Goal: Information Seeking & Learning: Learn about a topic

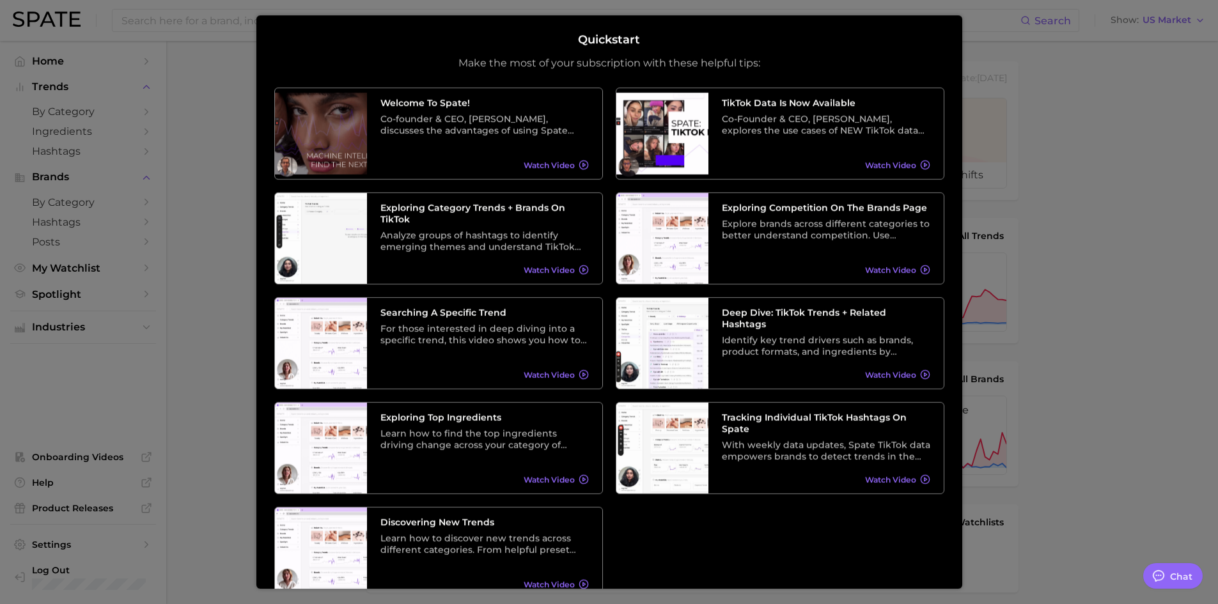
click at [52, 171] on div at bounding box center [609, 519] width 1218 height 1039
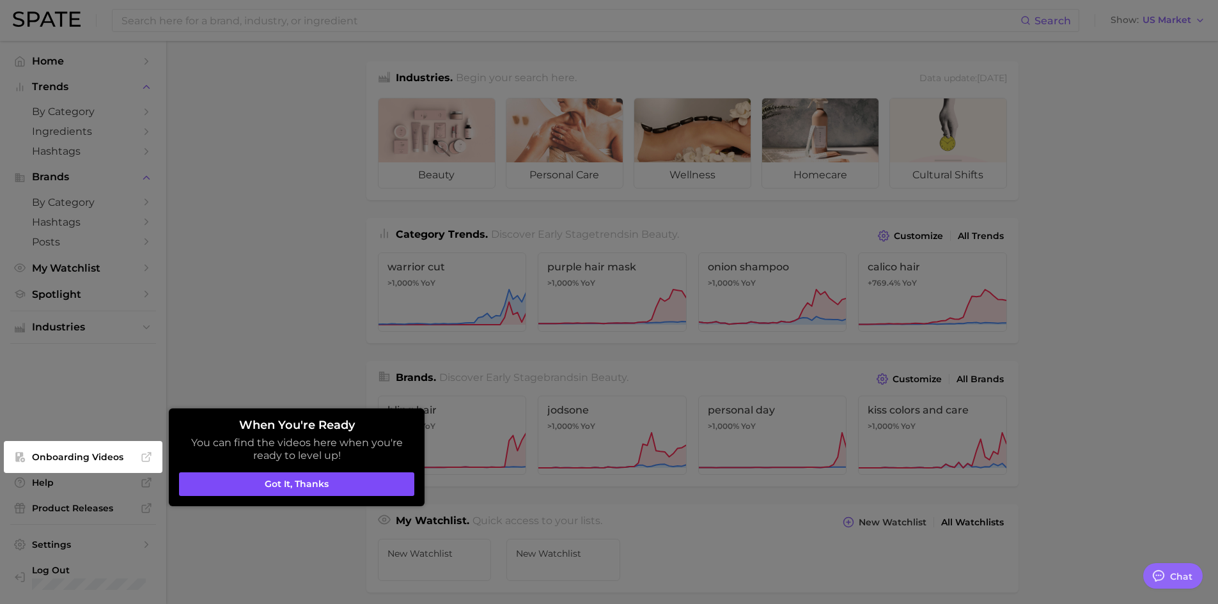
click at [242, 481] on button "Got it, thanks" at bounding box center [296, 485] width 235 height 24
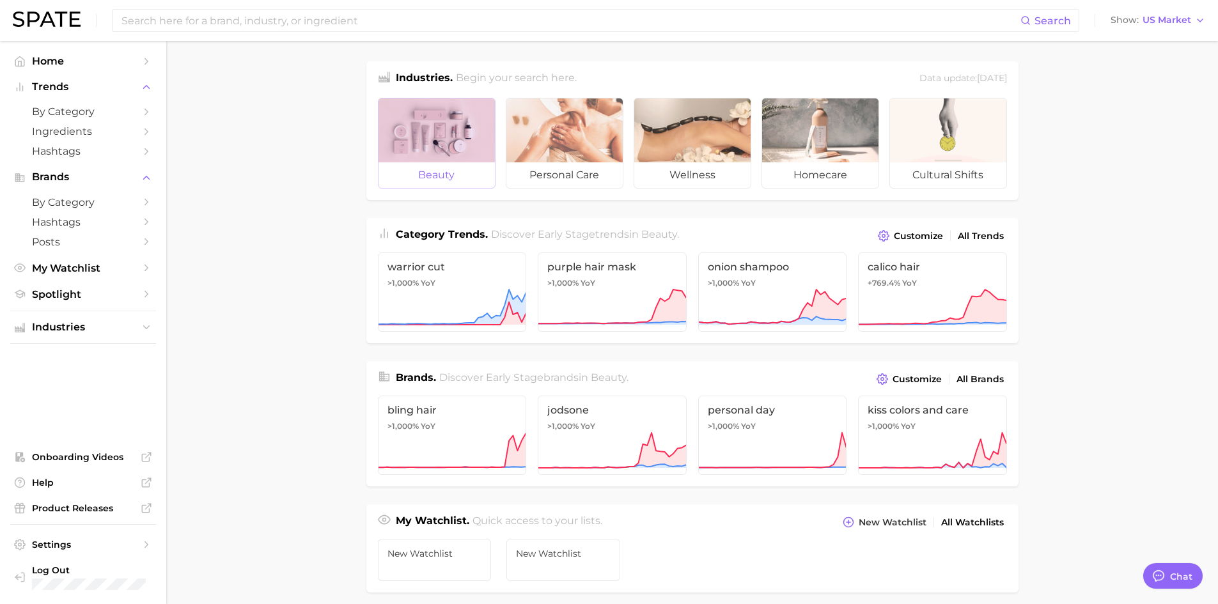
click at [425, 122] on div at bounding box center [437, 130] width 116 height 64
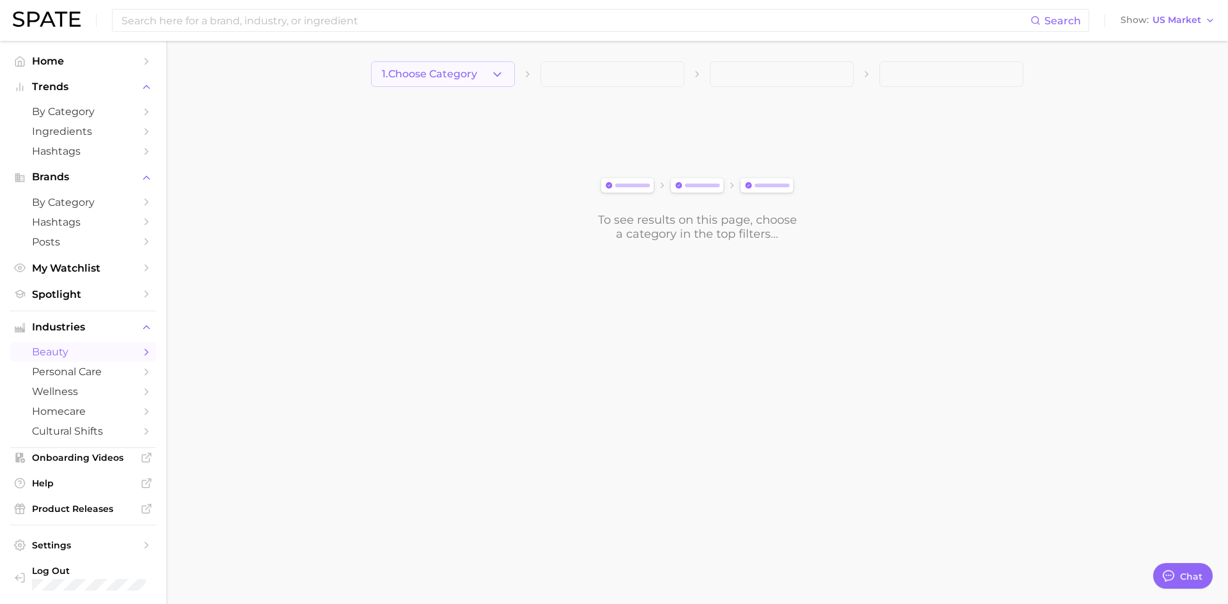
click at [508, 72] on button "1. Choose Category" at bounding box center [443, 74] width 144 height 26
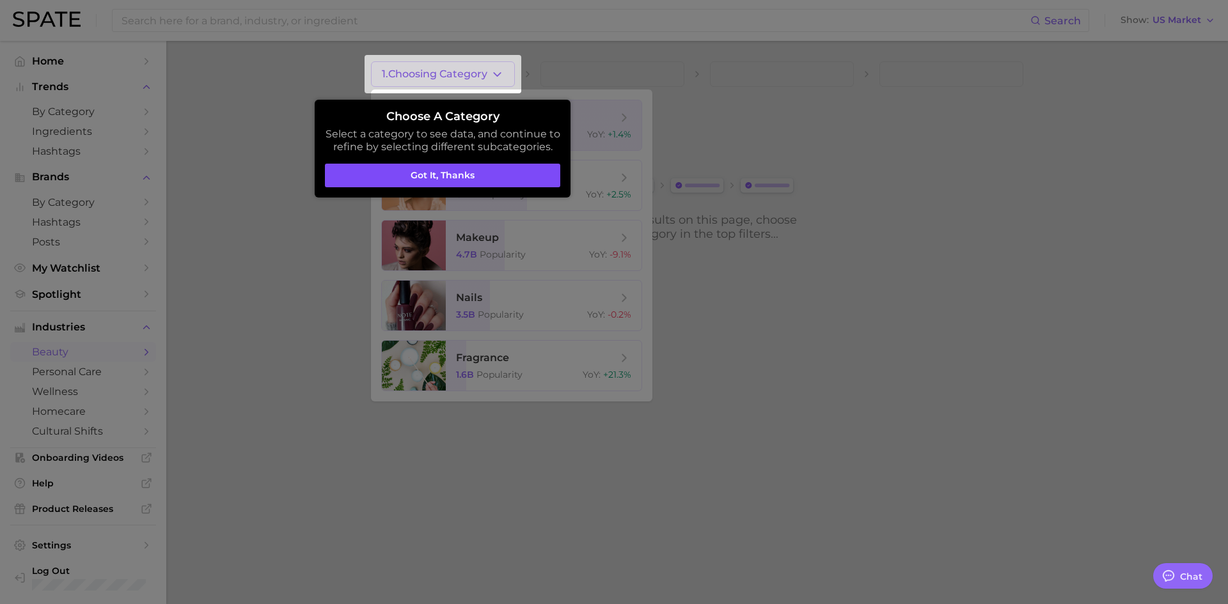
click at [432, 179] on button "Got it, thanks" at bounding box center [442, 176] width 235 height 24
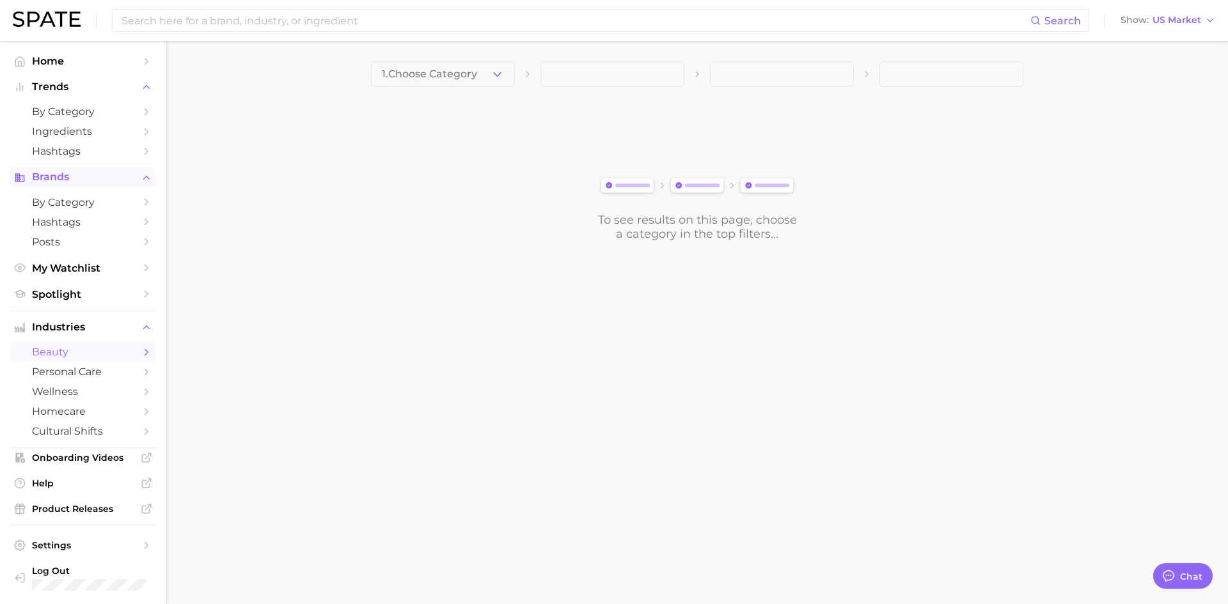
click at [86, 180] on span "Brands" at bounding box center [83, 177] width 102 height 12
click at [60, 177] on span "Brands" at bounding box center [83, 177] width 102 height 12
click at [73, 200] on span "by Category" at bounding box center [83, 202] width 102 height 12
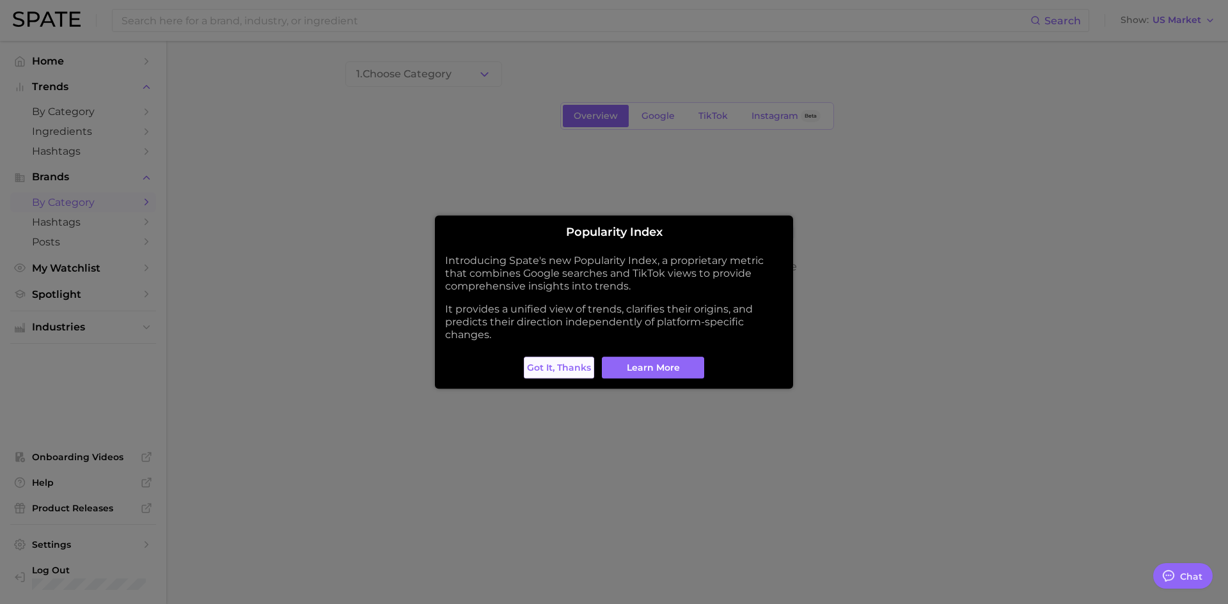
click at [560, 363] on span "Got it, thanks" at bounding box center [559, 368] width 64 height 11
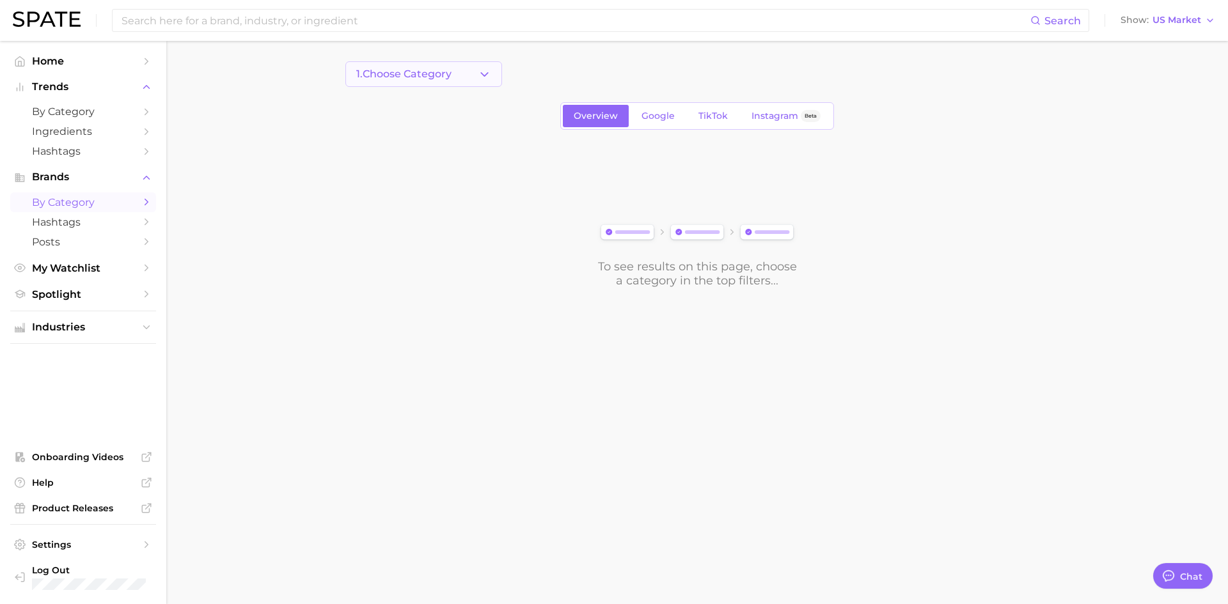
click at [469, 72] on button "1. Choose Category" at bounding box center [423, 74] width 157 height 26
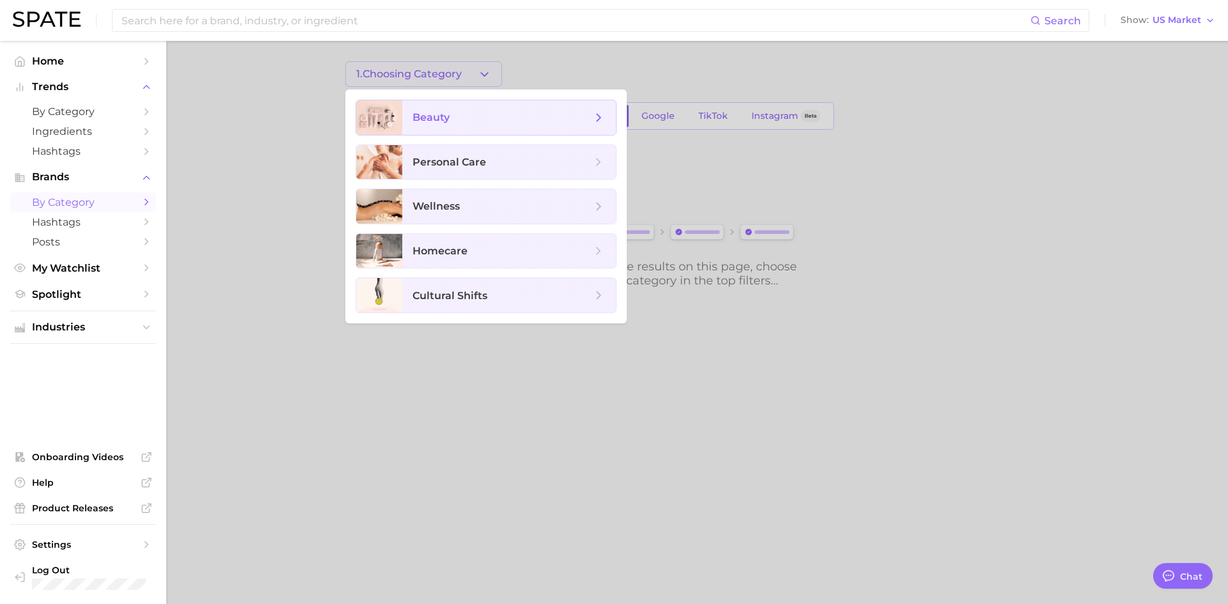
click at [453, 116] on span "beauty" at bounding box center [502, 118] width 179 height 14
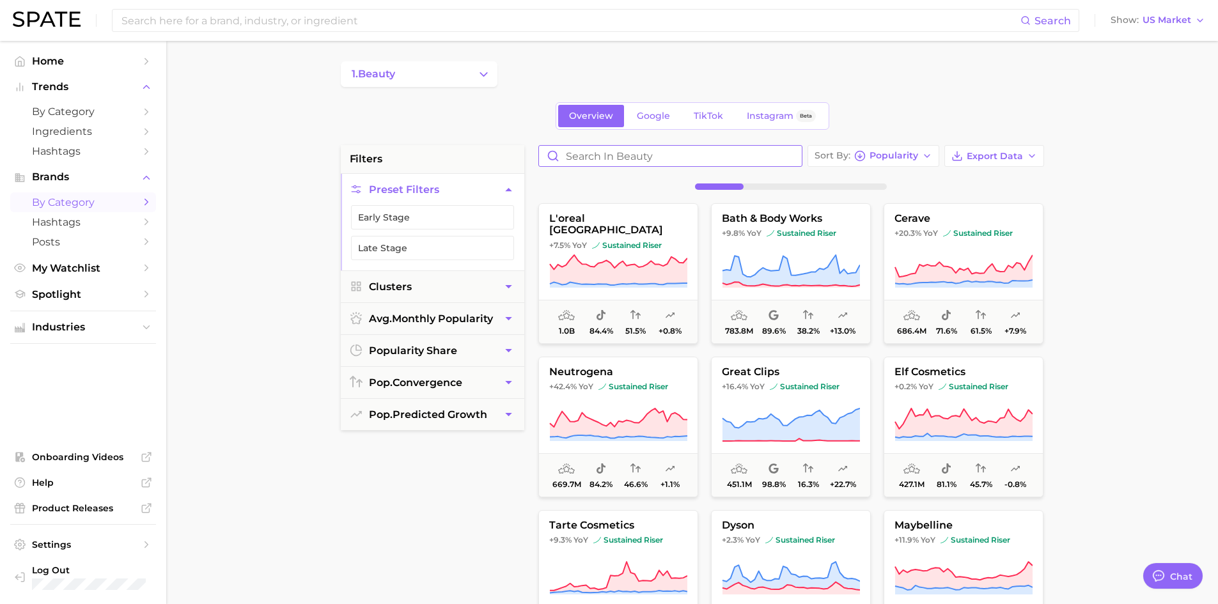
click at [583, 157] on input "Search in beauty" at bounding box center [670, 156] width 263 height 20
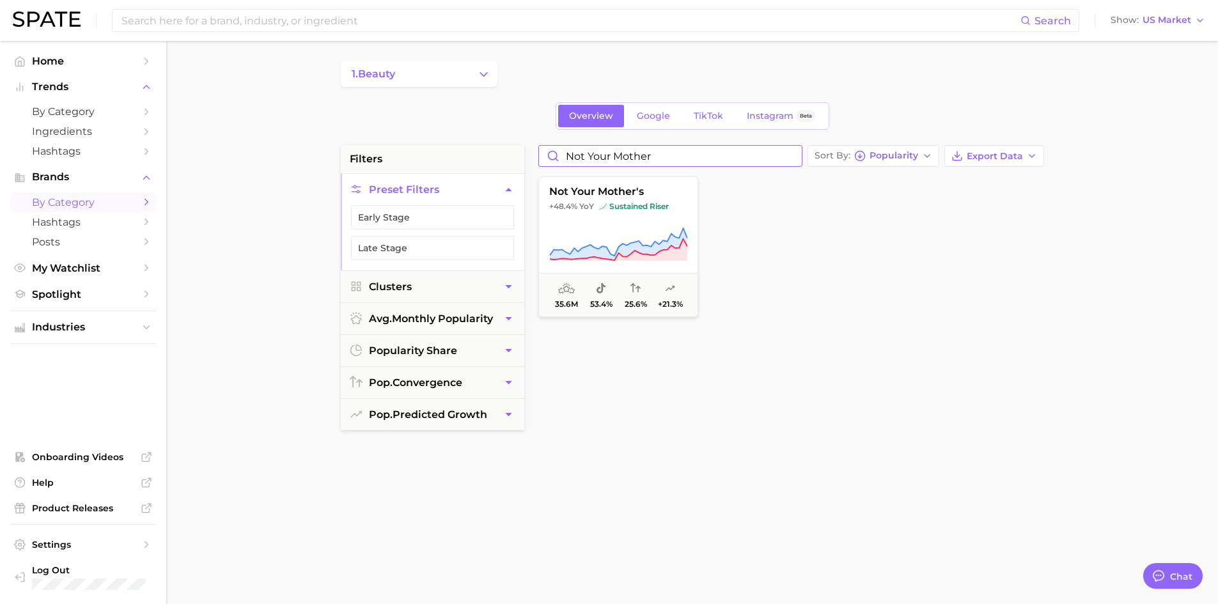
type input "not your mother"
click at [642, 226] on button "not your mother's +48.4% YoY sustained riser 35.6m 53.4% 25.6% +21.3%" at bounding box center [619, 247] width 160 height 141
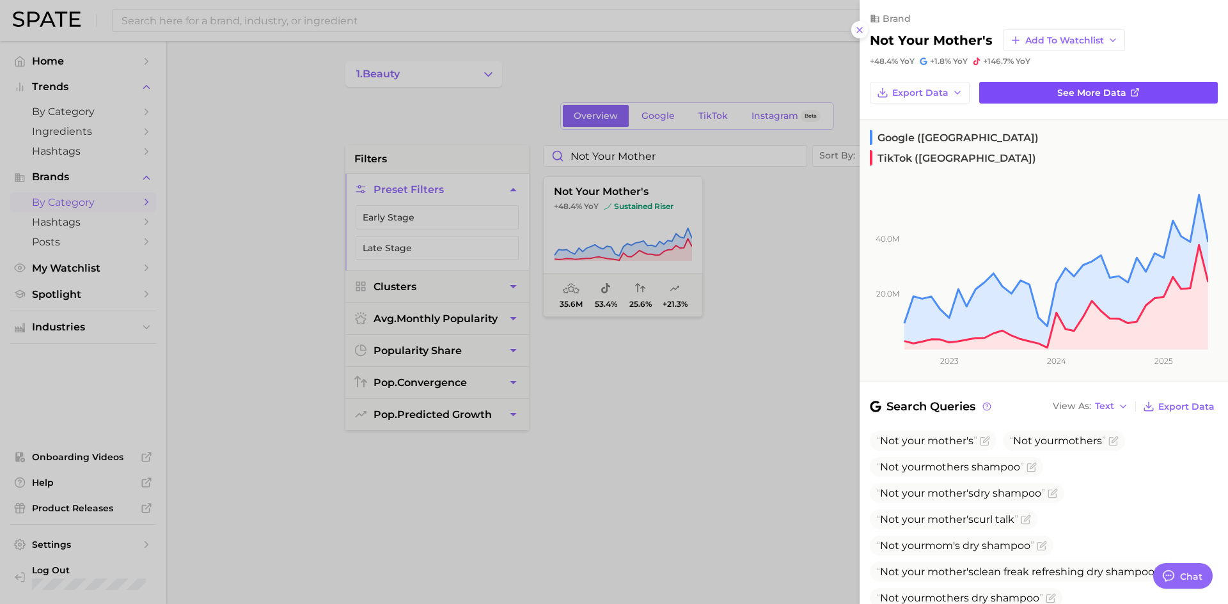
click at [1072, 90] on span "See more data" at bounding box center [1091, 93] width 69 height 11
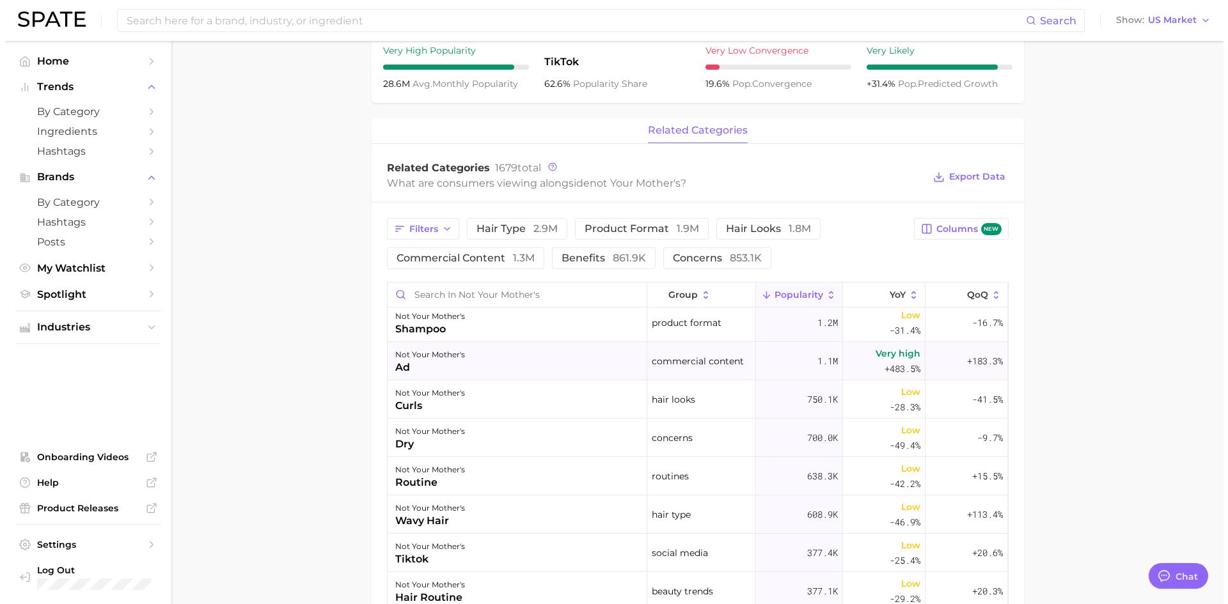
scroll to position [64, 0]
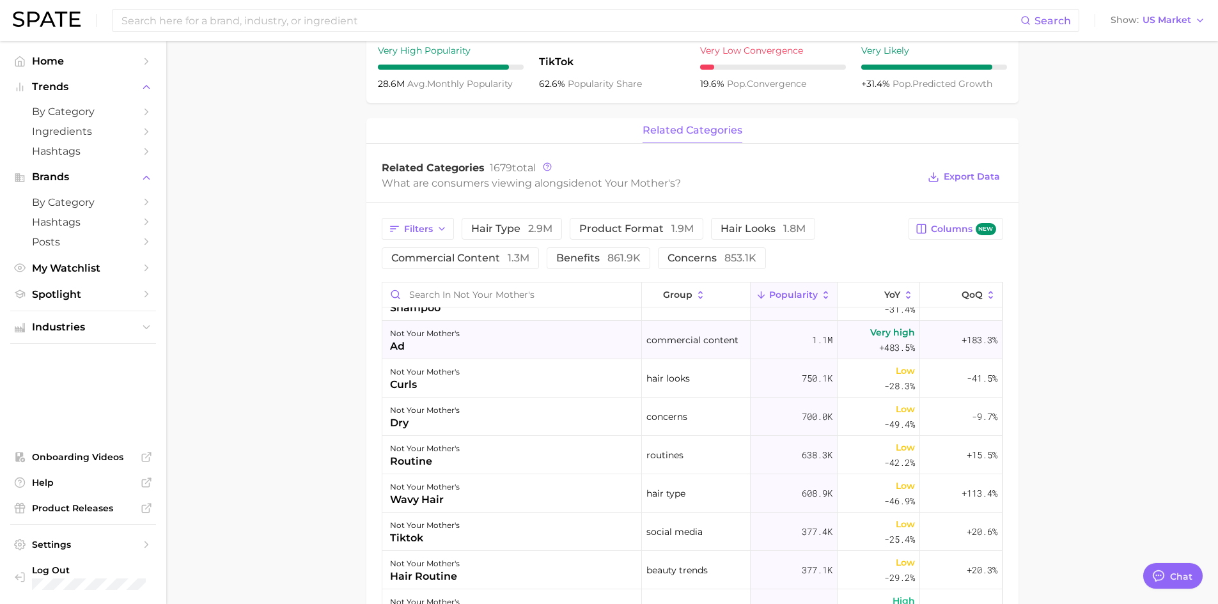
click at [696, 351] on div "commercial content" at bounding box center [696, 340] width 109 height 38
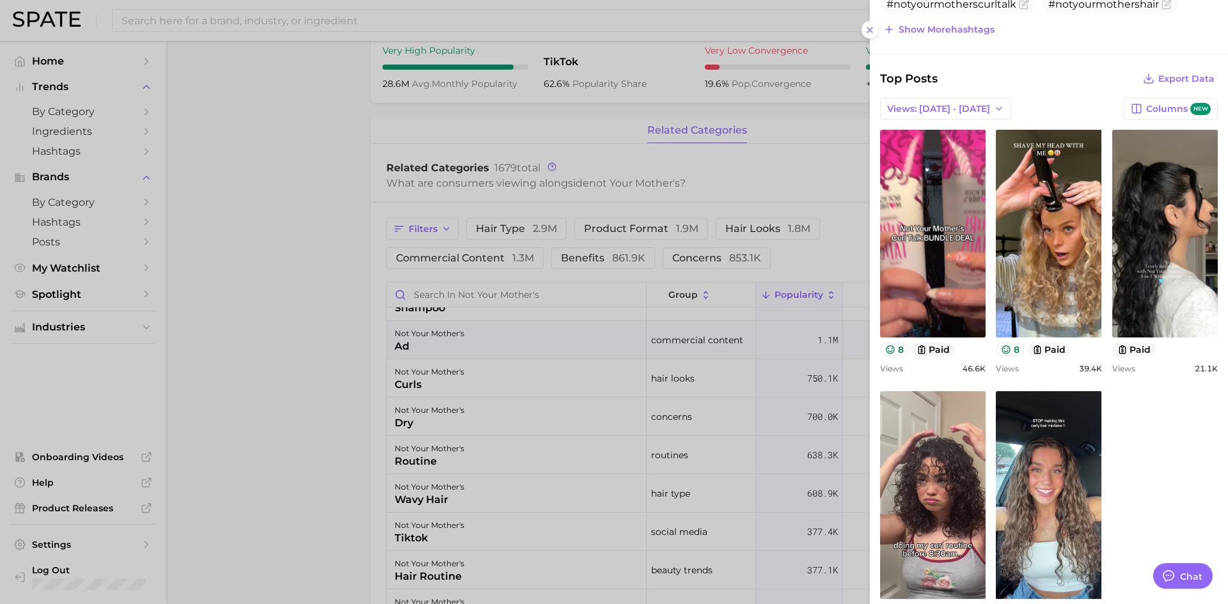
scroll to position [384, 0]
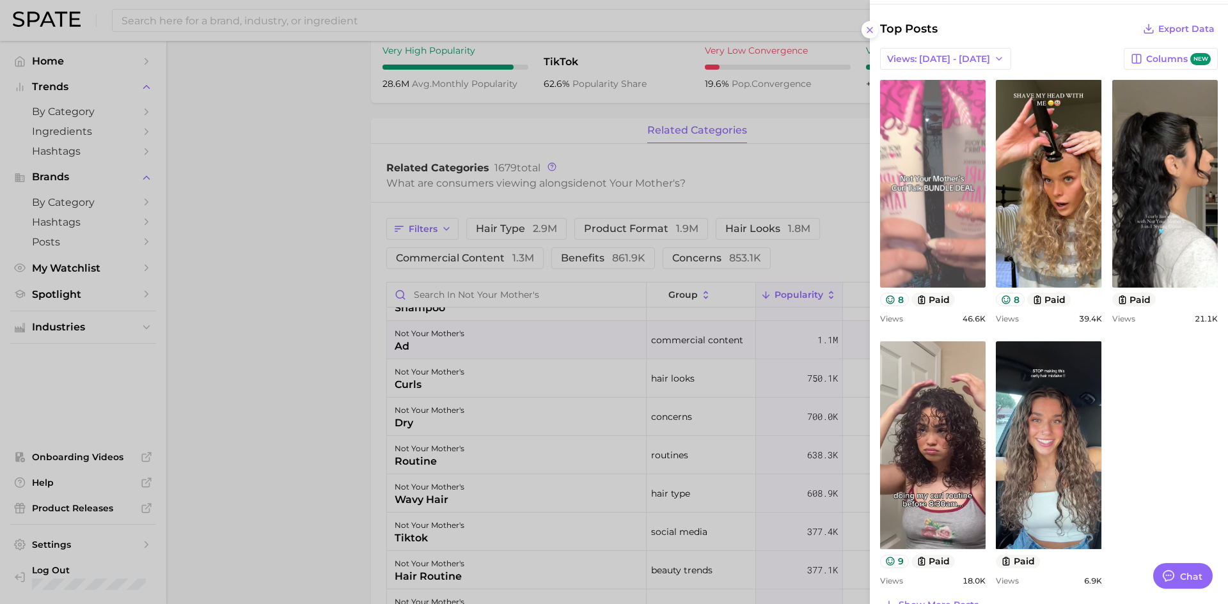
click at [947, 210] on link "view post on TikTok" at bounding box center [933, 184] width 106 height 208
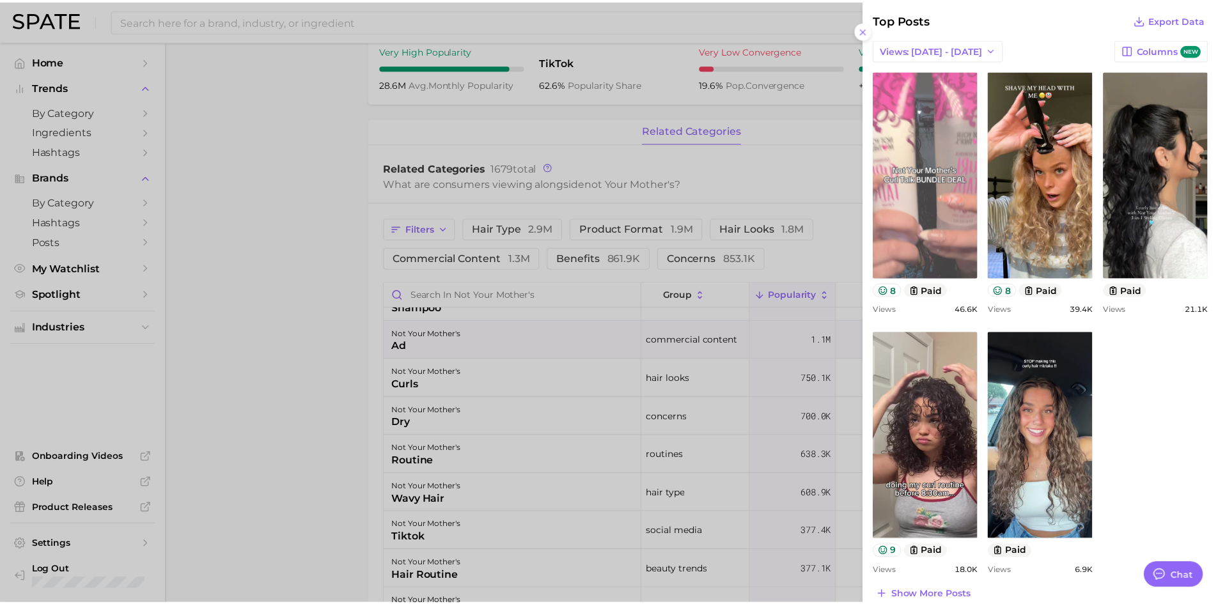
scroll to position [409, 0]
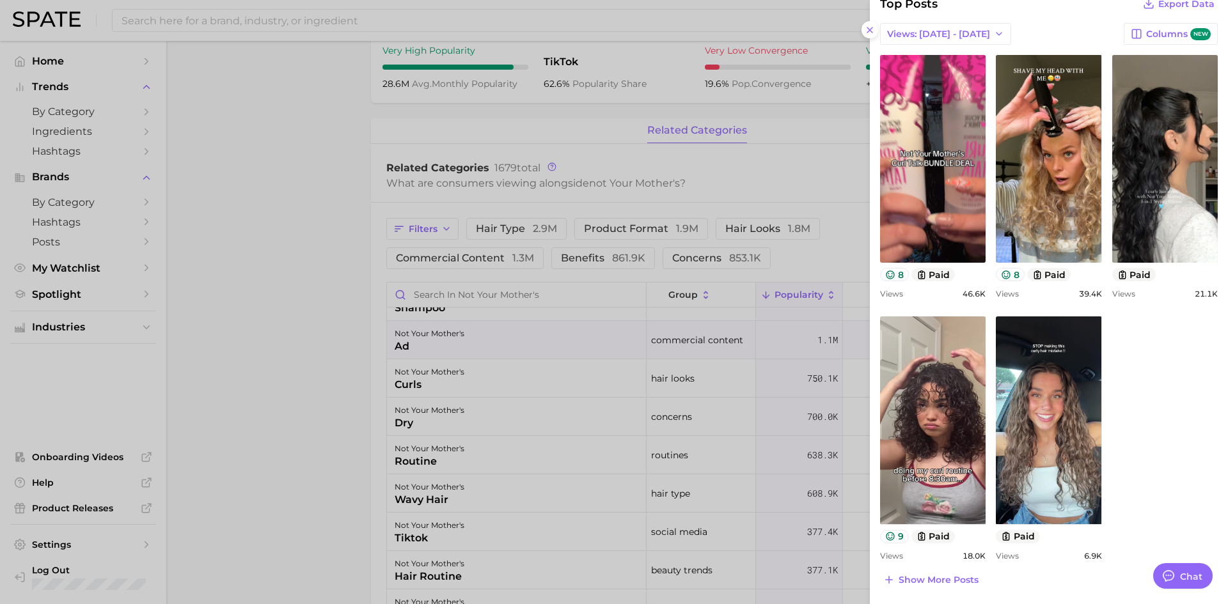
click at [238, 261] on div at bounding box center [614, 302] width 1228 height 604
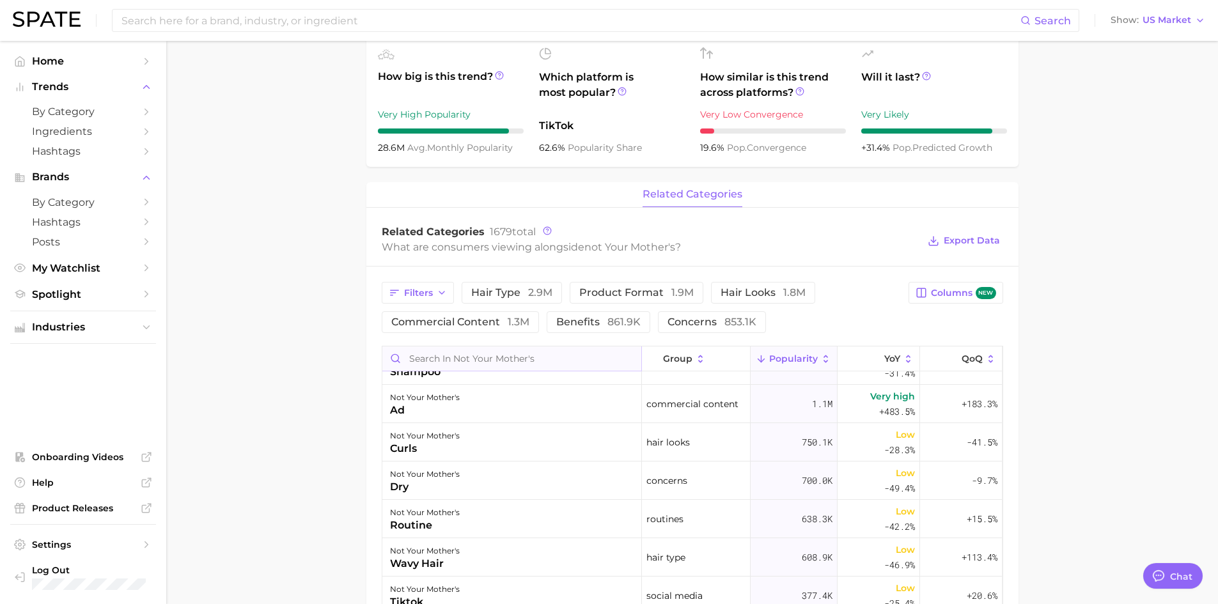
scroll to position [0, 0]
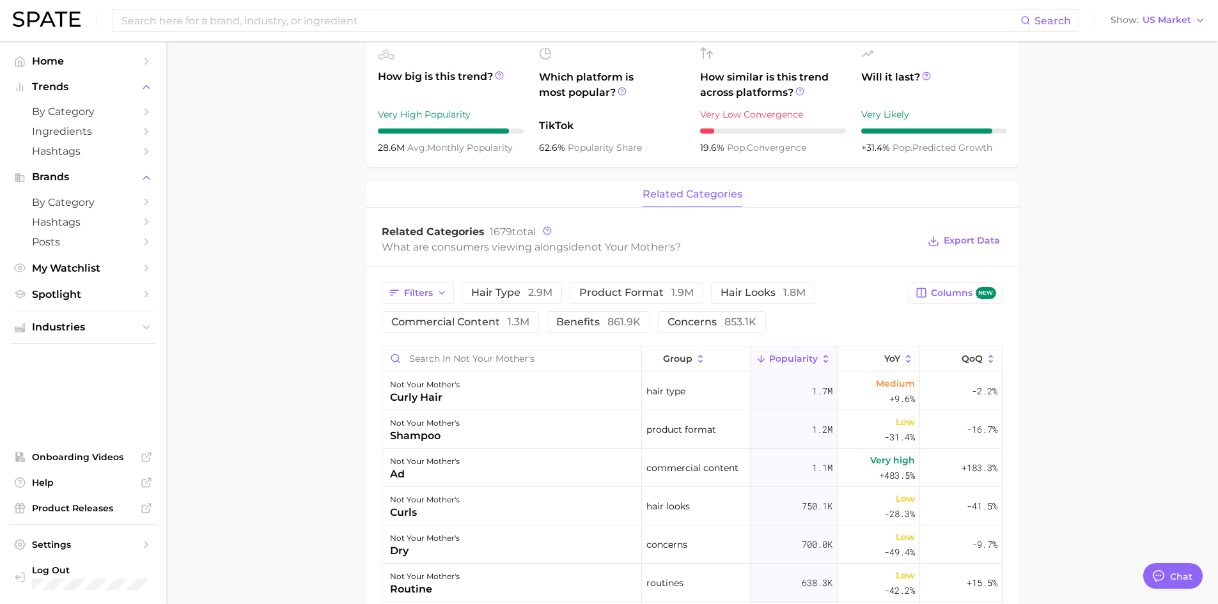
click at [305, 430] on main "Overview Google TikTok Instagram Beta brand not your mother's Add to Watchlist …" at bounding box center [692, 343] width 1052 height 1372
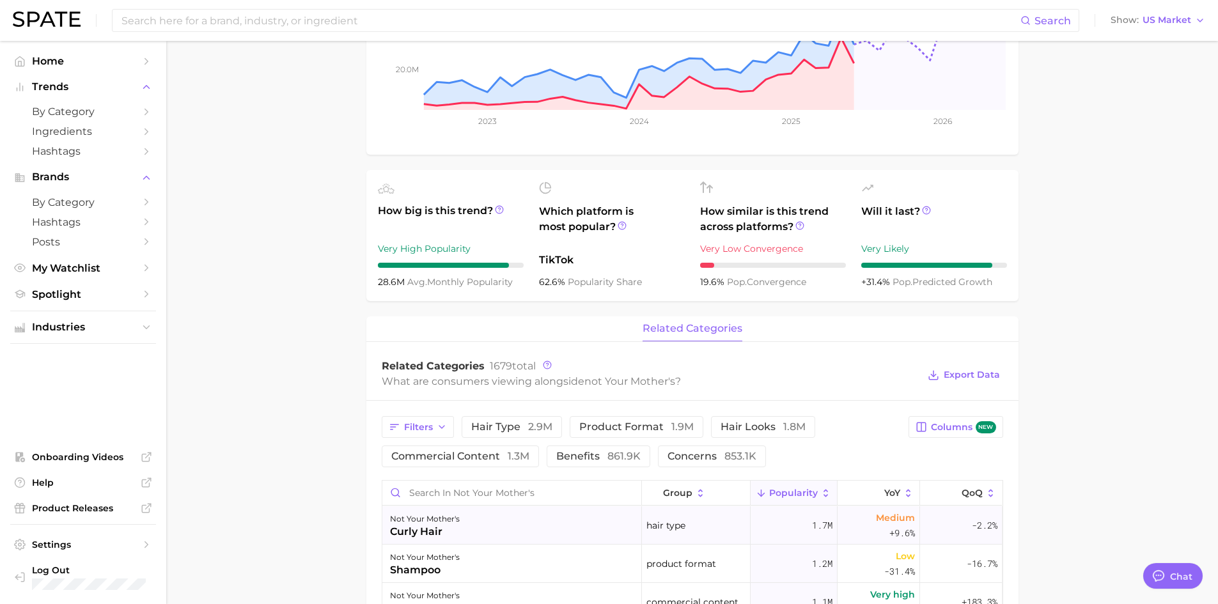
scroll to position [192, 0]
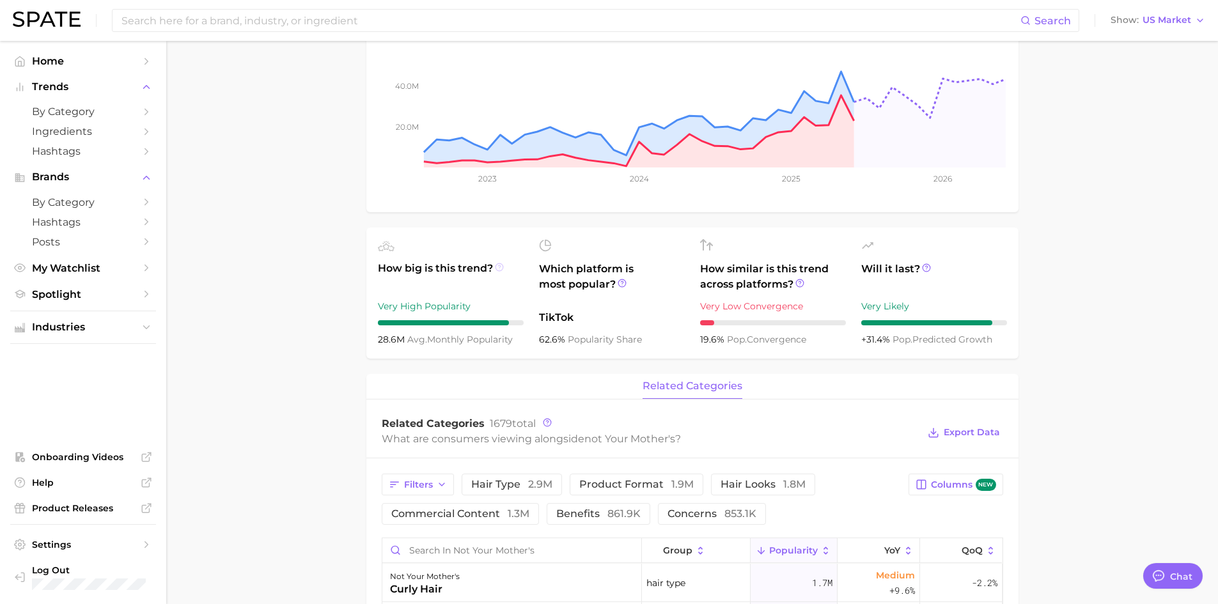
click at [501, 266] on icon at bounding box center [499, 267] width 9 height 9
click at [326, 322] on main "Overview Google TikTok Instagram Beta brand not your mother's Add to Watchlist …" at bounding box center [692, 535] width 1052 height 1372
click at [624, 286] on icon at bounding box center [622, 283] width 9 height 9
click at [799, 283] on icon at bounding box center [800, 283] width 9 height 9
click at [1094, 359] on main "Overview Google TikTok Instagram Beta brand not your mother's Add to Watchlist …" at bounding box center [692, 535] width 1052 height 1372
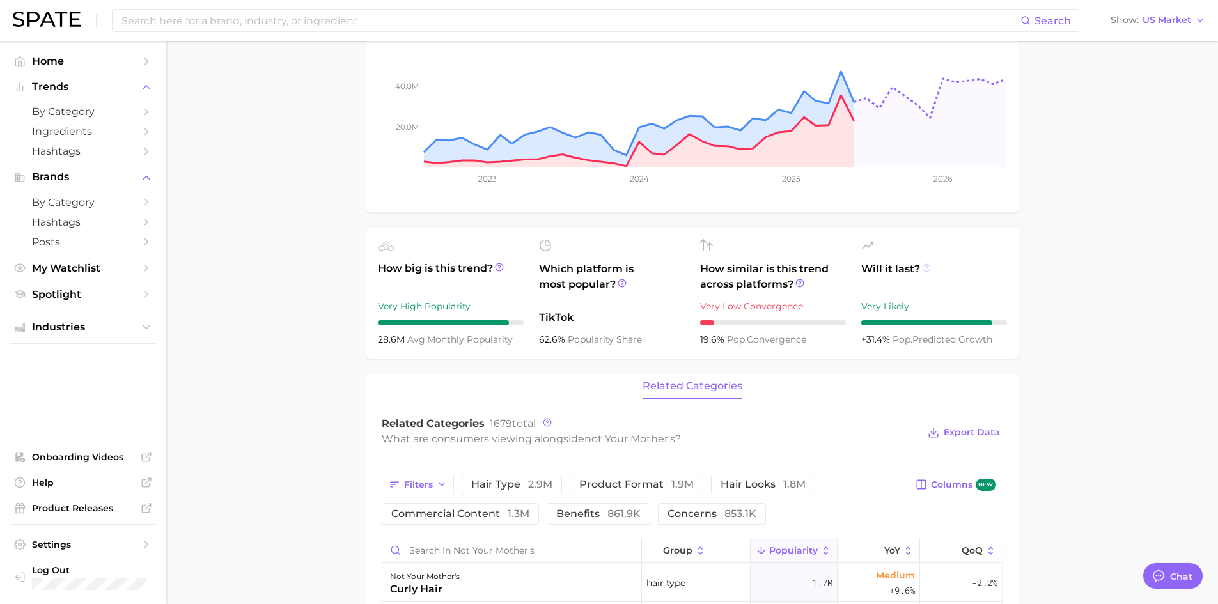
click at [924, 267] on icon at bounding box center [926, 267] width 9 height 9
click at [1053, 267] on main "Overview Google TikTok Instagram Beta brand not your mother's Add to Watchlist …" at bounding box center [692, 535] width 1052 height 1372
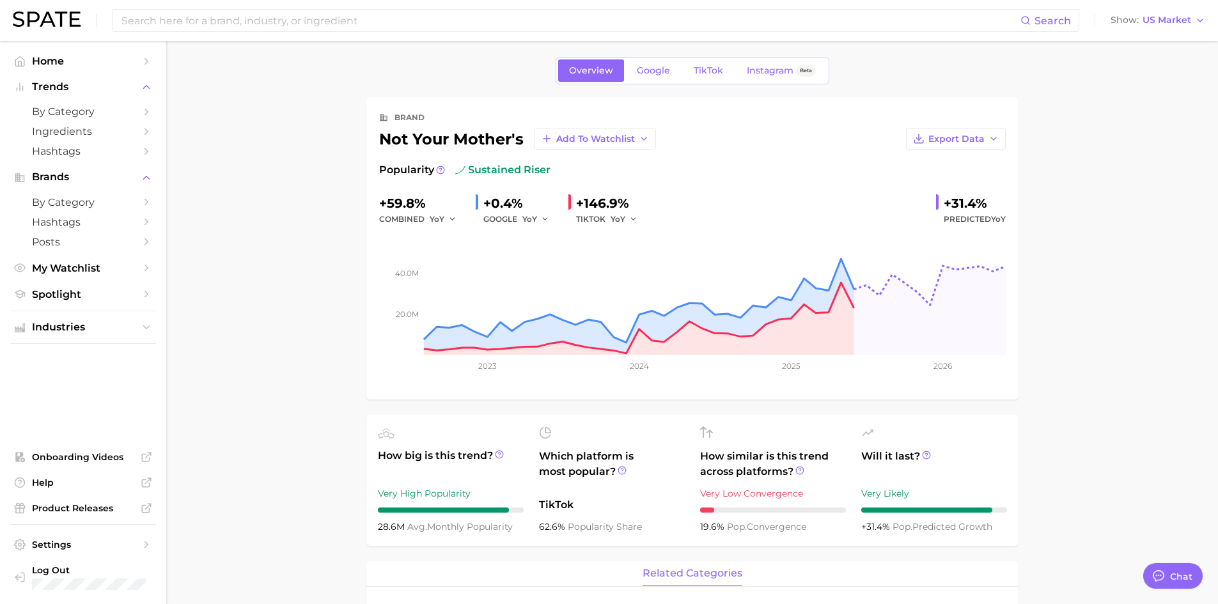
scroll to position [0, 0]
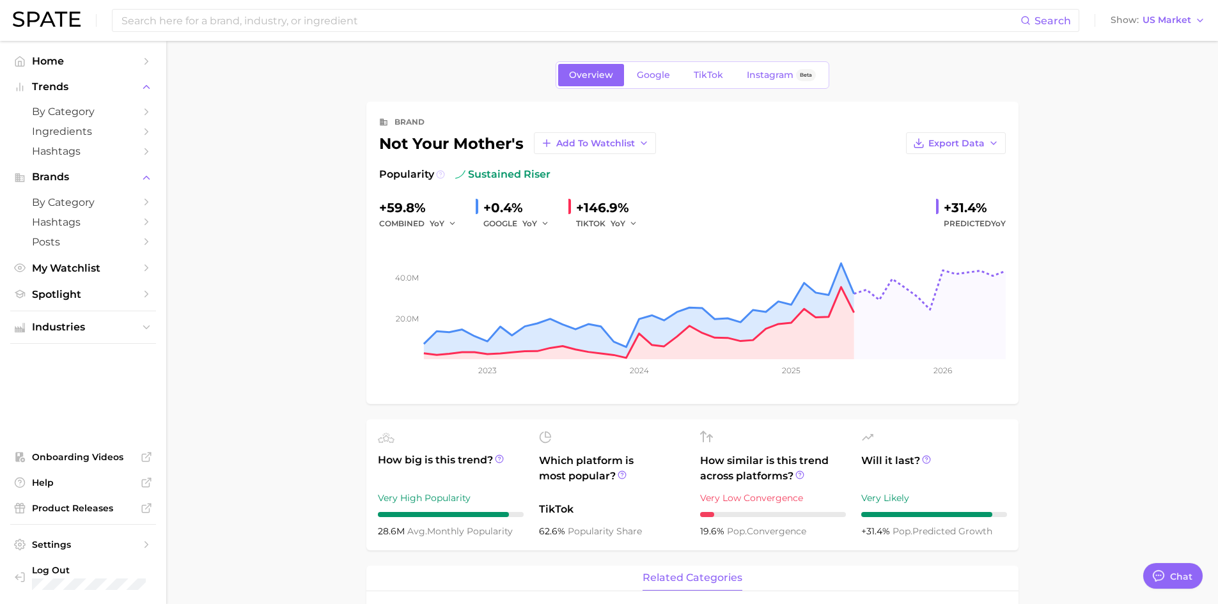
click at [439, 173] on icon at bounding box center [440, 174] width 2 height 3
click at [988, 142] on button "Export Data" at bounding box center [956, 143] width 100 height 22
click at [947, 180] on button "Time Series Image" at bounding box center [935, 189] width 141 height 23
click at [781, 76] on span "Instagram" at bounding box center [770, 75] width 47 height 11
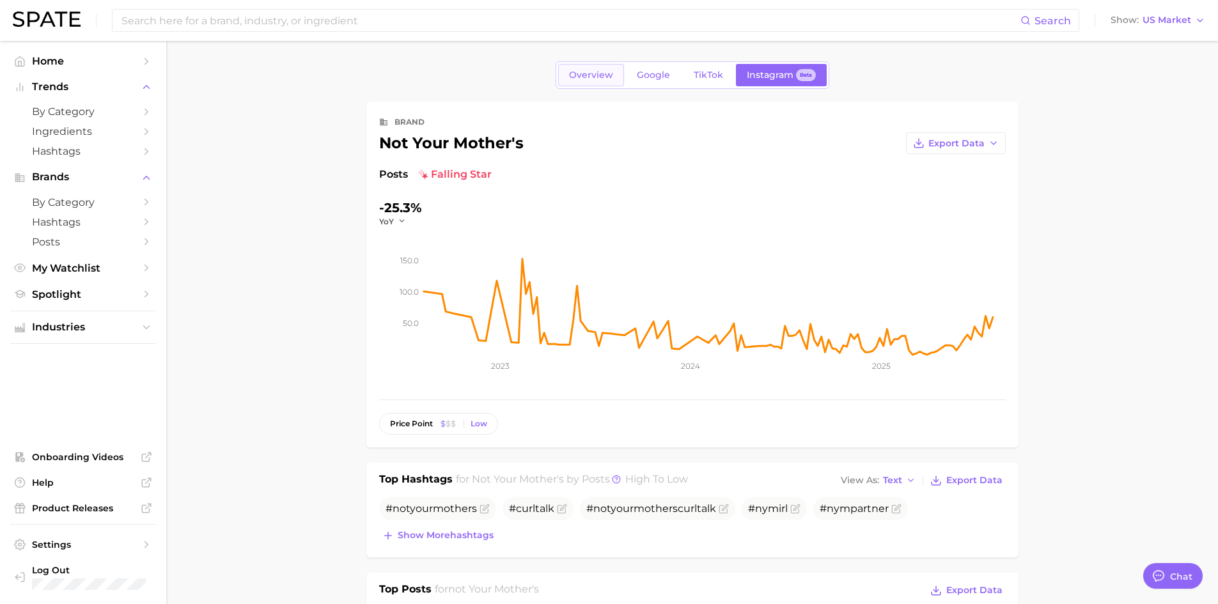
click at [572, 79] on span "Overview" at bounding box center [591, 75] width 44 height 11
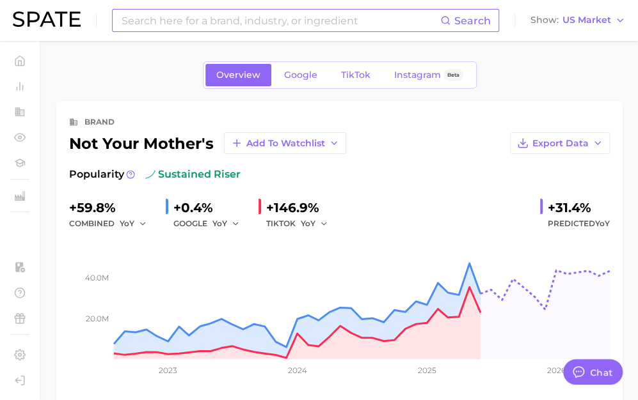
type textarea "x"
